Goal: Information Seeking & Learning: Learn about a topic

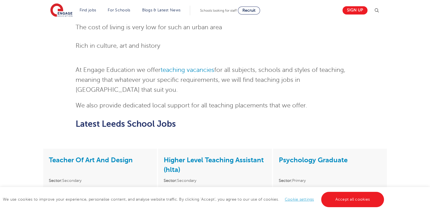
scroll to position [755, 0]
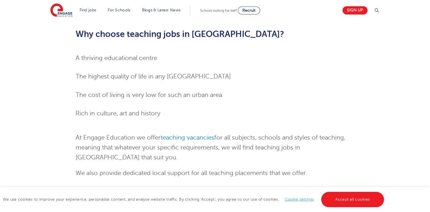
scroll to position [528, 0]
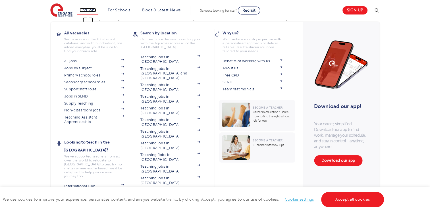
click at [94, 9] on link "Find jobs" at bounding box center [88, 10] width 17 height 4
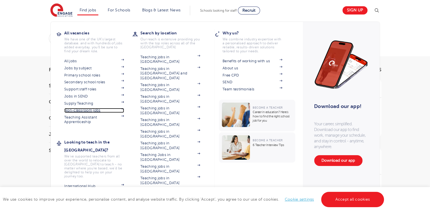
click at [94, 110] on link "Non-classroom jobs" at bounding box center [94, 110] width 60 height 5
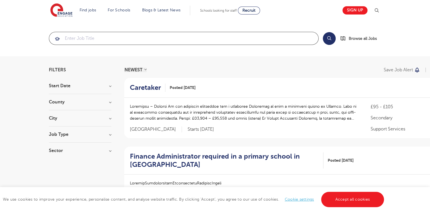
click at [74, 39] on input "search" at bounding box center [183, 38] width 269 height 13
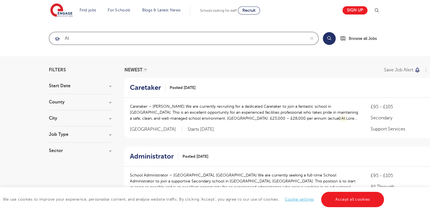
type input "a"
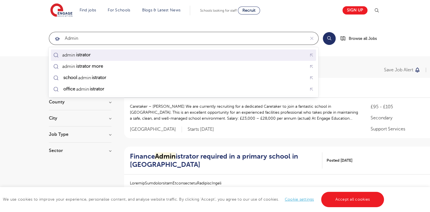
click at [81, 55] on mark "istrator" at bounding box center [83, 54] width 16 height 7
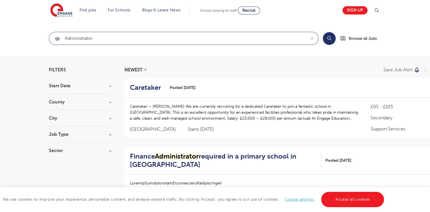
type input "administrator"
click at [329, 38] on button "Search" at bounding box center [329, 38] width 13 height 13
click at [302, 200] on link "Cookie settings" at bounding box center [299, 199] width 29 height 4
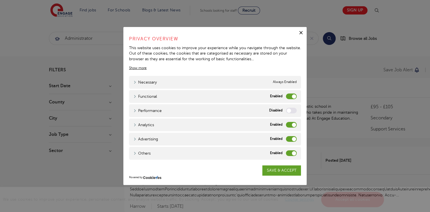
click at [292, 97] on label "Functional" at bounding box center [291, 97] width 11 height 6
click at [0, 0] on input "Functional" at bounding box center [0, 0] width 0 height 0
click at [294, 126] on label "Analytics" at bounding box center [291, 125] width 11 height 6
click at [0, 0] on input "Analytics" at bounding box center [0, 0] width 0 height 0
click at [294, 137] on label "Advertising" at bounding box center [291, 139] width 11 height 6
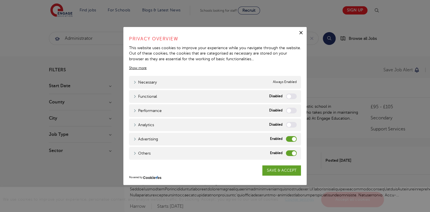
click at [0, 0] on input "Advertising" at bounding box center [0, 0] width 0 height 0
click at [296, 152] on label "Others" at bounding box center [291, 154] width 11 height 6
click at [0, 0] on input "Others" at bounding box center [0, 0] width 0 height 0
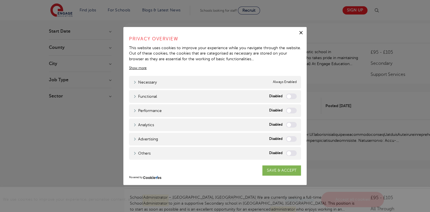
scroll to position [57, 0]
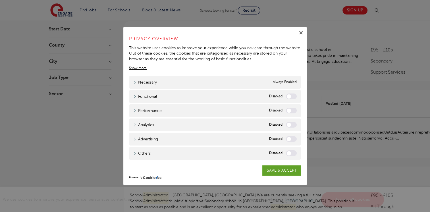
click at [302, 34] on icon "button" at bounding box center [301, 32] width 3 height 3
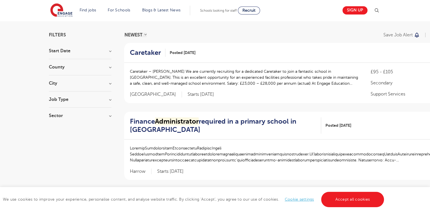
scroll to position [0, 0]
